Goal: Transaction & Acquisition: Purchase product/service

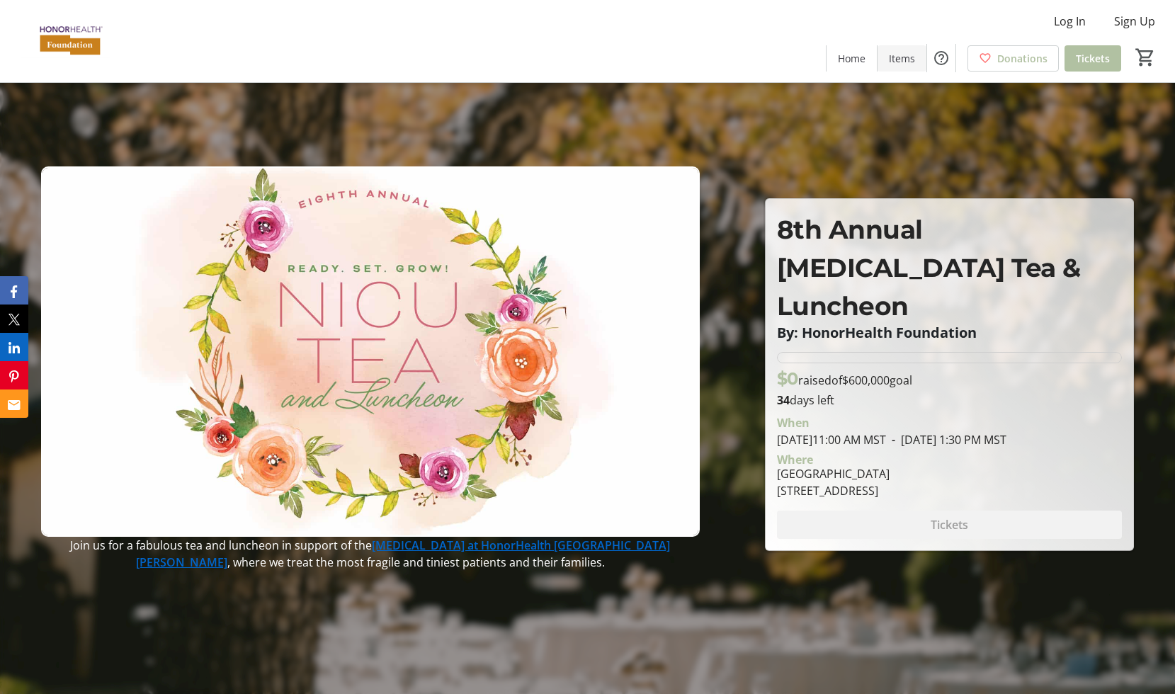
click at [901, 59] on span "Items" at bounding box center [902, 58] width 26 height 15
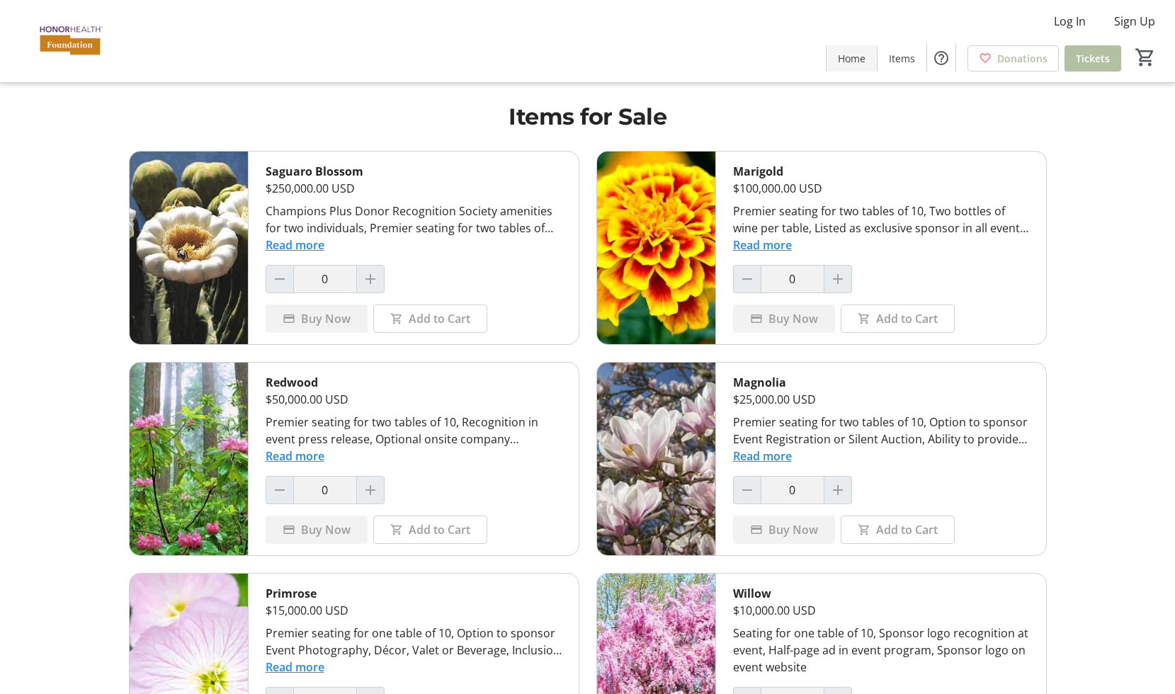
click at [847, 64] on span "Home" at bounding box center [852, 58] width 28 height 15
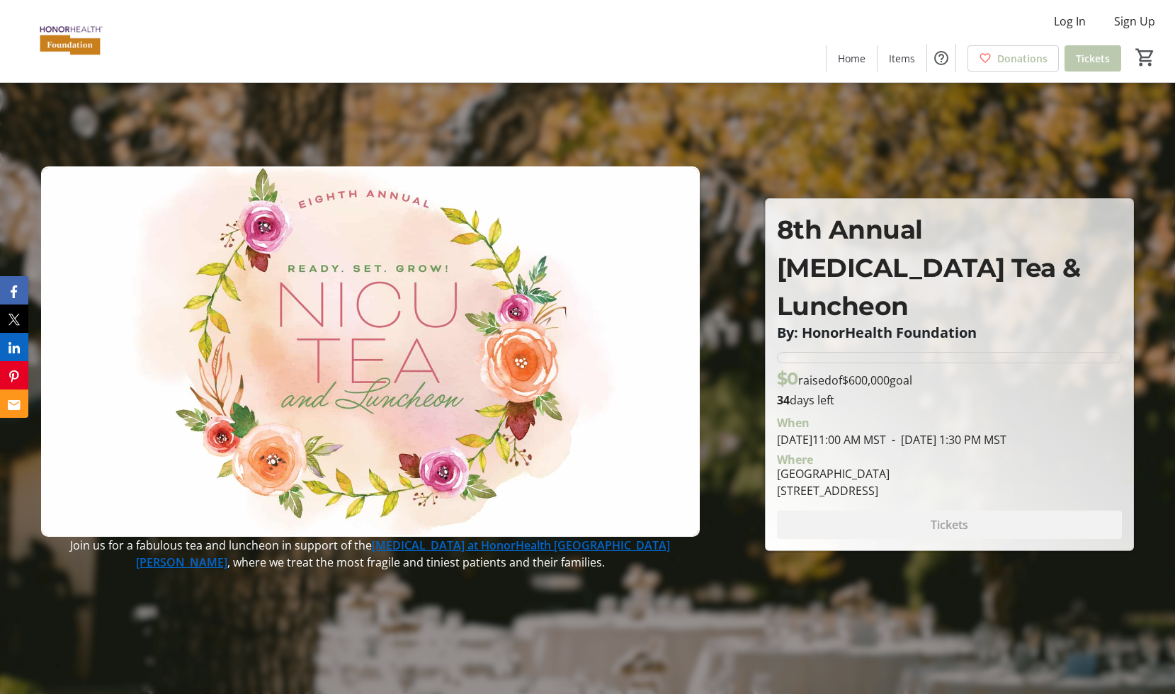
click at [1106, 59] on span "Tickets" at bounding box center [1093, 58] width 34 height 15
